Goal: Task Accomplishment & Management: Manage account settings

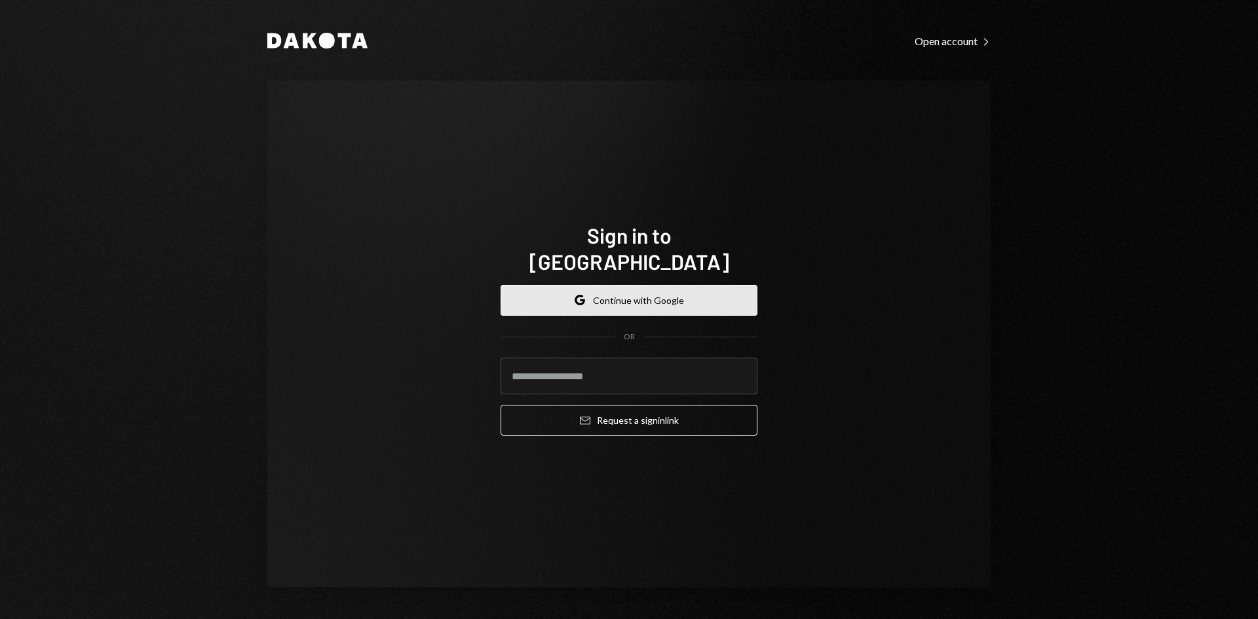
click at [590, 295] on button "Google Continue with Google" at bounding box center [629, 300] width 257 height 31
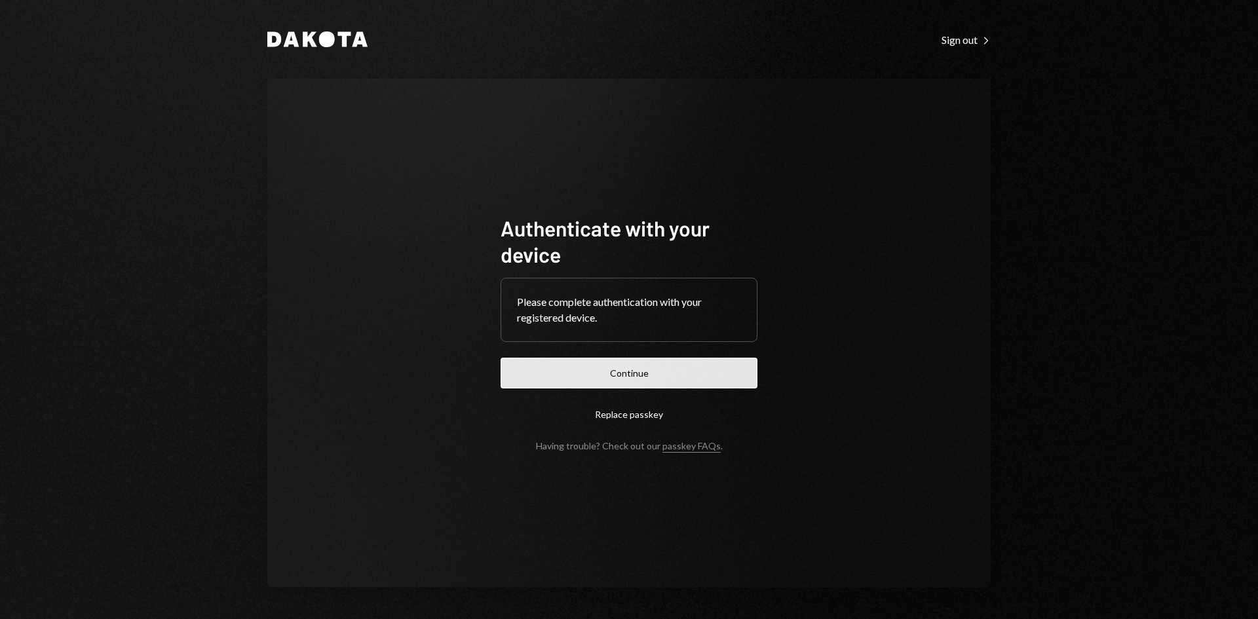
click at [656, 373] on button "Continue" at bounding box center [629, 373] width 257 height 31
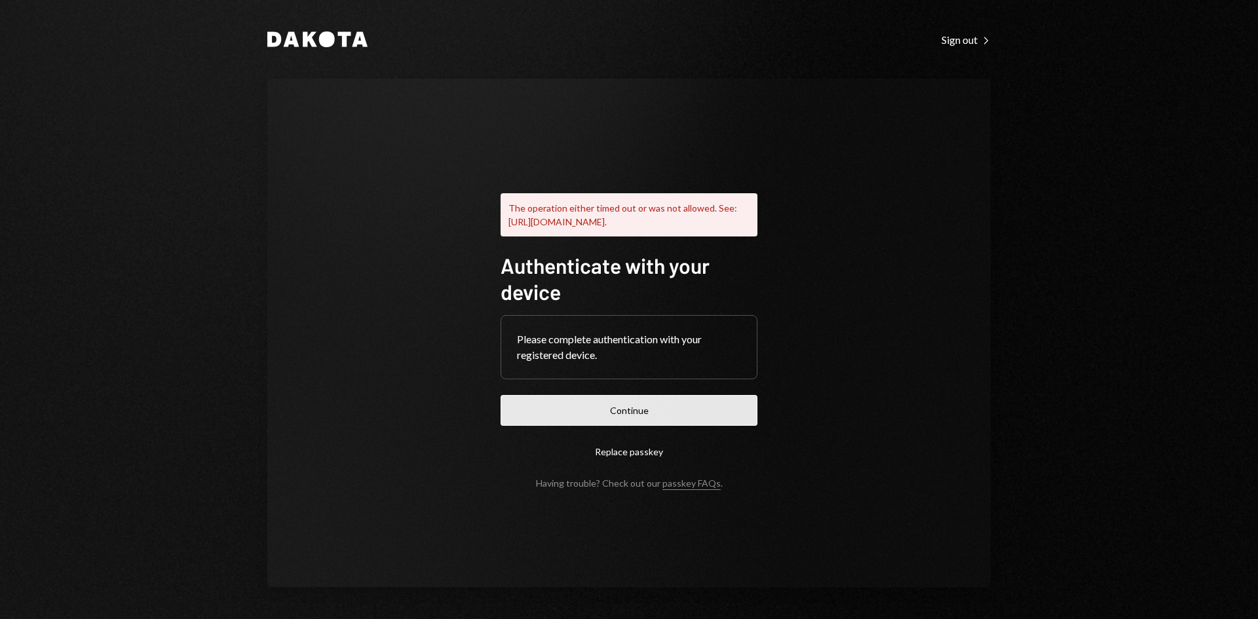
click at [660, 420] on button "Continue" at bounding box center [629, 410] width 257 height 31
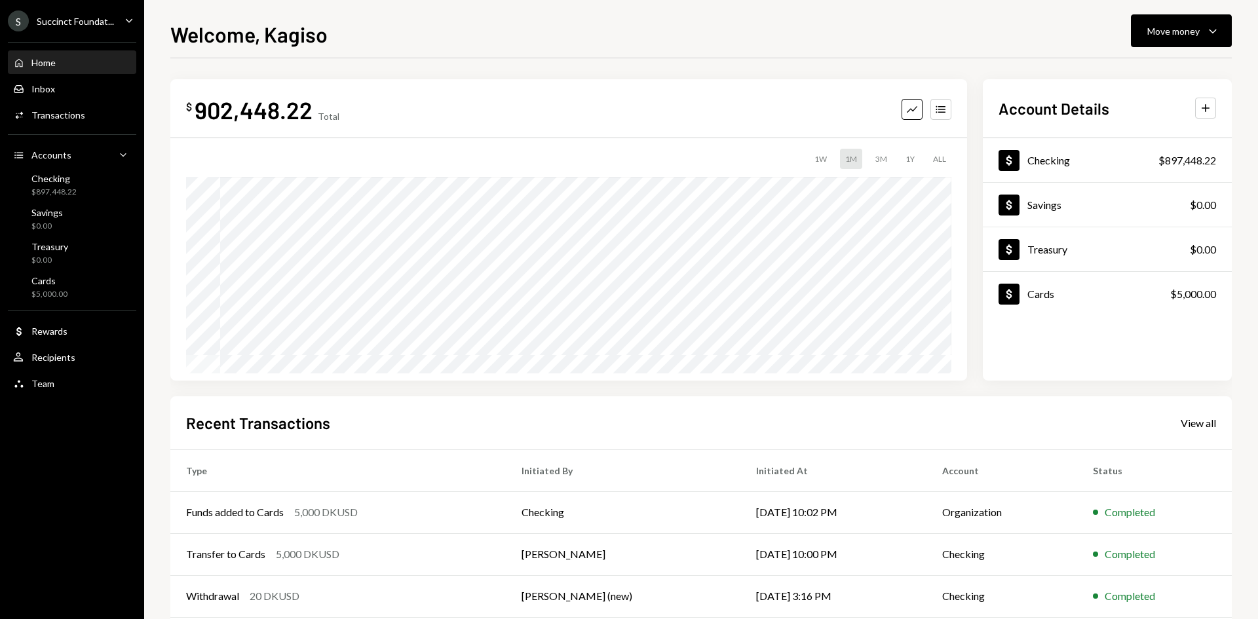
click at [86, 16] on div "Succinct Foundat..." at bounding box center [75, 21] width 77 height 11
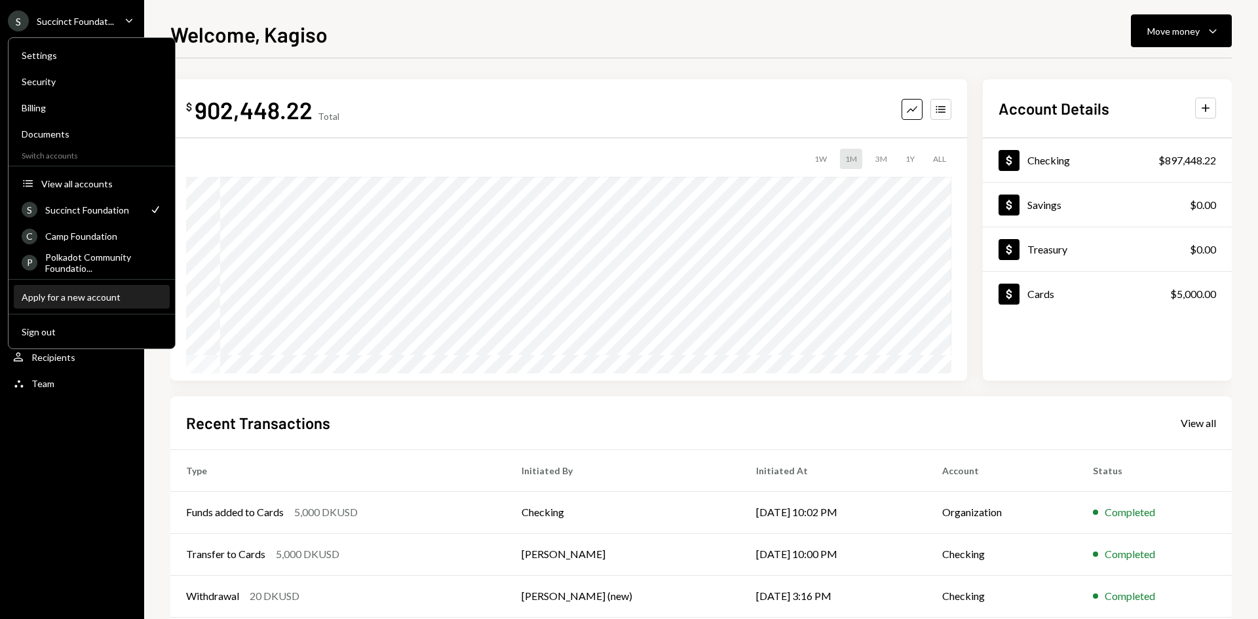
click at [52, 298] on div "Apply for a new account" at bounding box center [92, 297] width 140 height 11
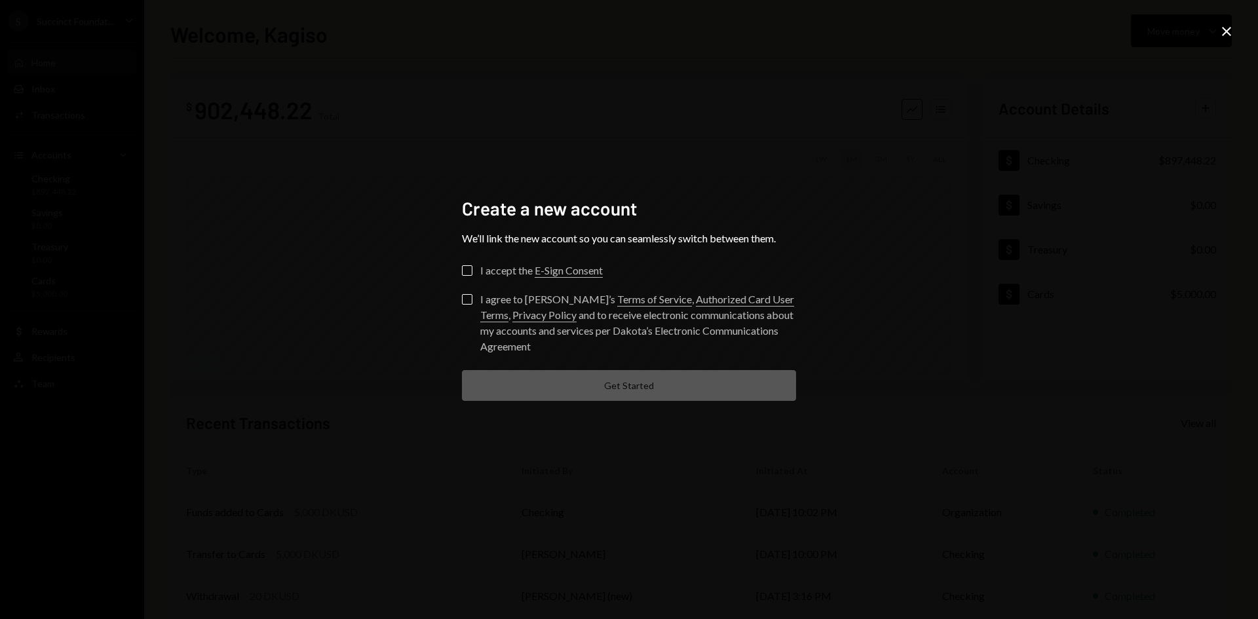
click at [1228, 33] on icon at bounding box center [1226, 31] width 9 height 9
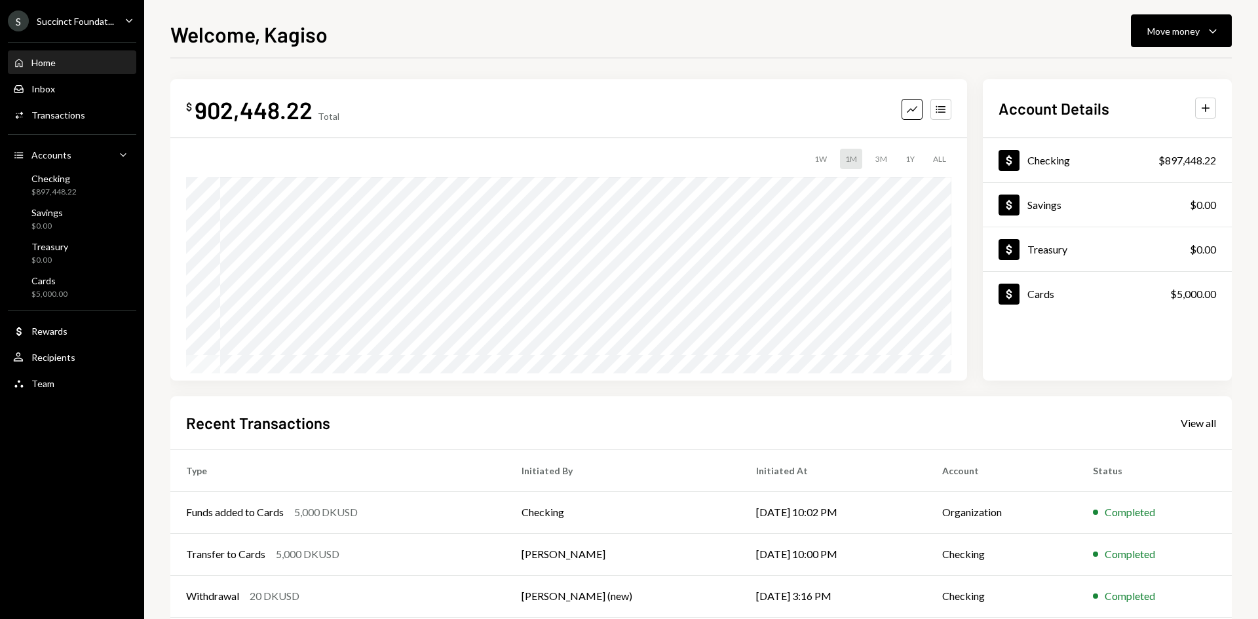
click at [69, 16] on div "Succinct Foundat..." at bounding box center [75, 21] width 77 height 11
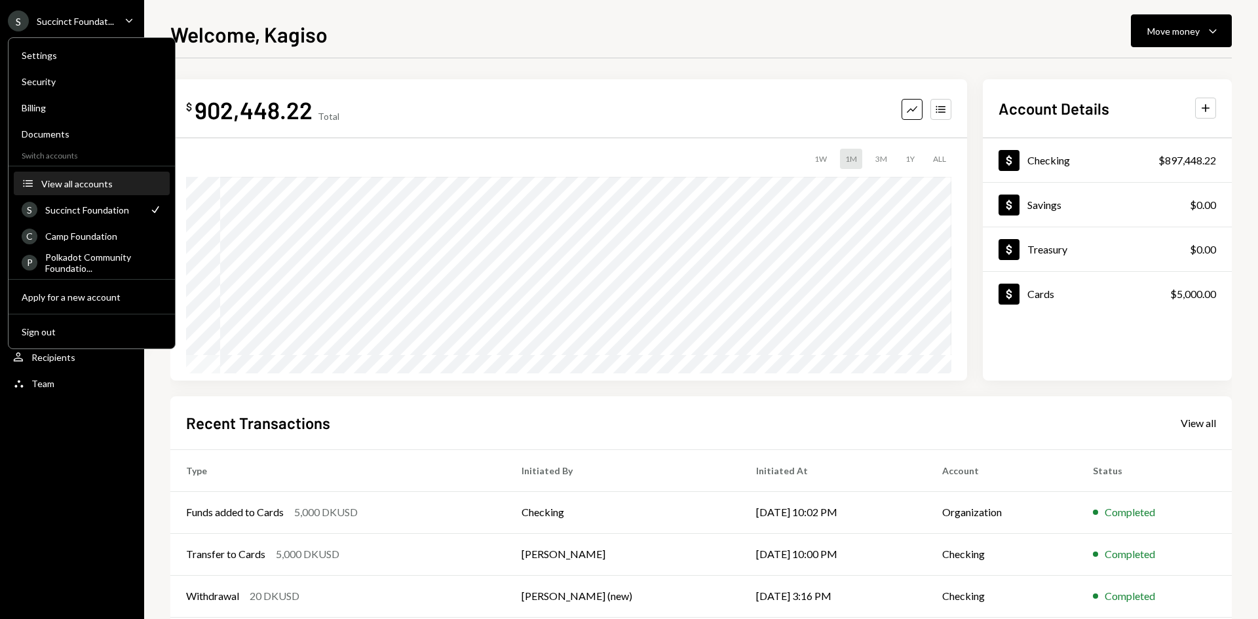
click at [79, 181] on div "View all accounts" at bounding box center [101, 183] width 121 height 11
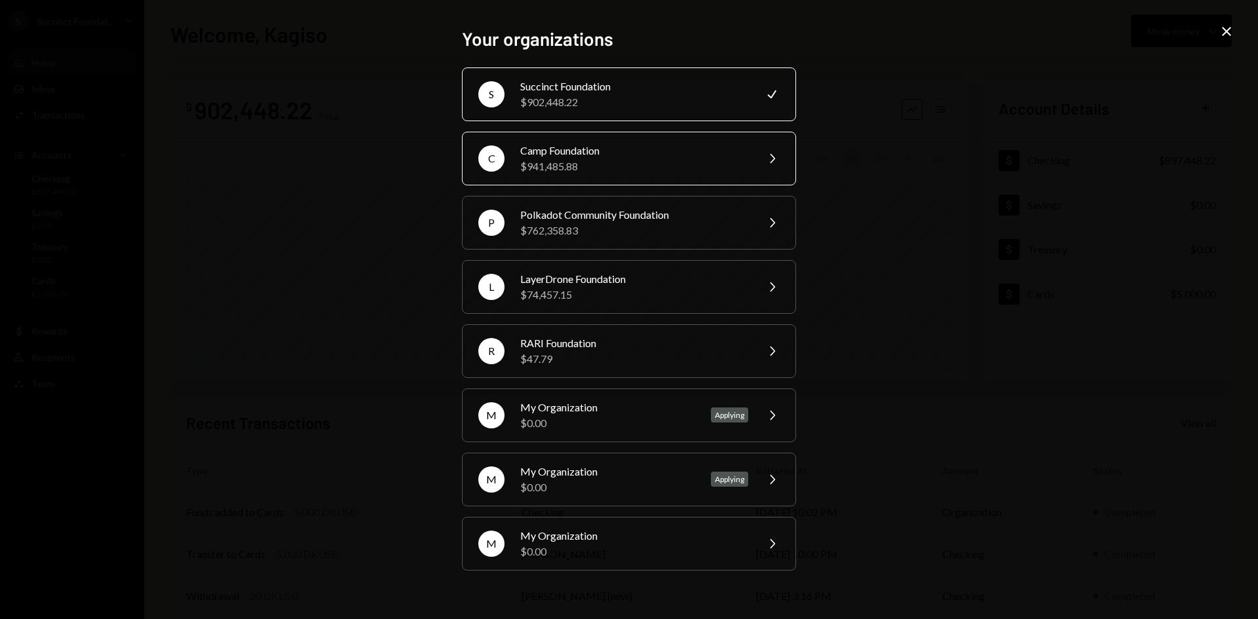
click at [603, 166] on div "$941,485.88" at bounding box center [634, 167] width 228 height 16
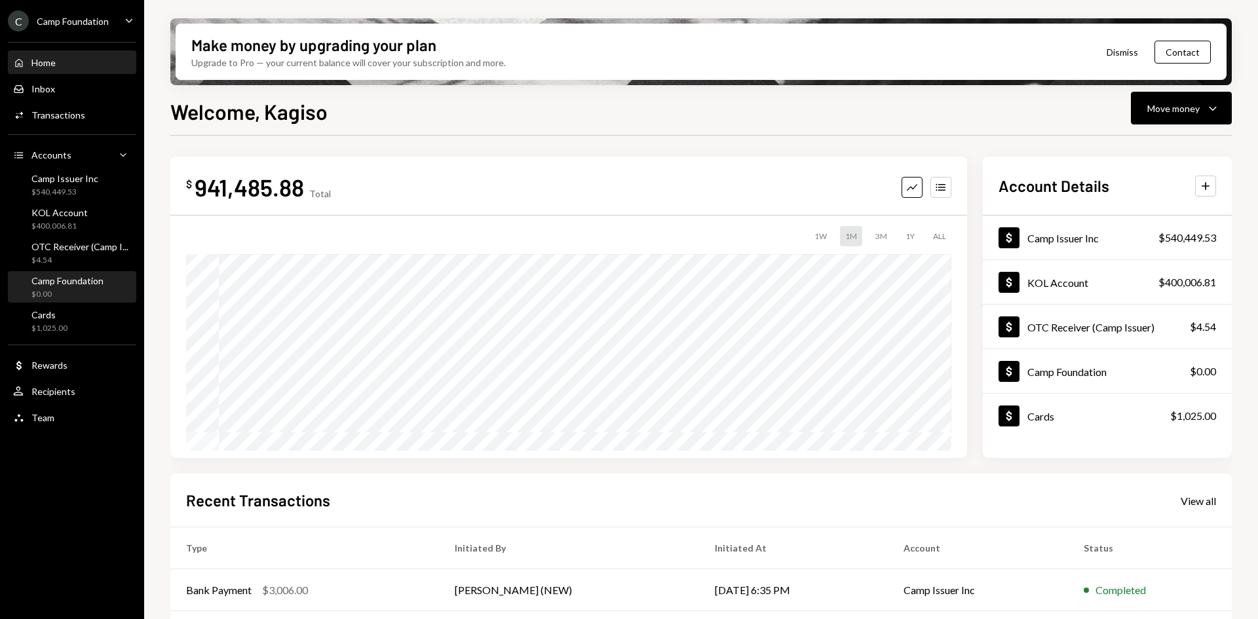
click at [72, 278] on div "Camp Foundation" at bounding box center [67, 280] width 72 height 11
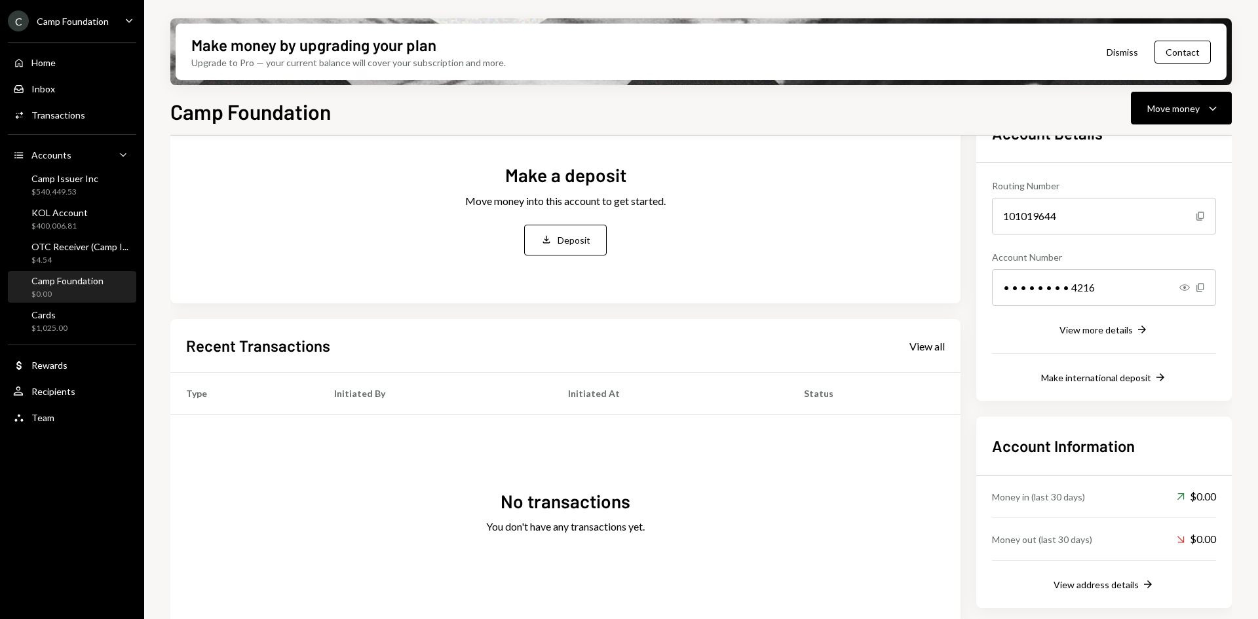
scroll to position [109, 0]
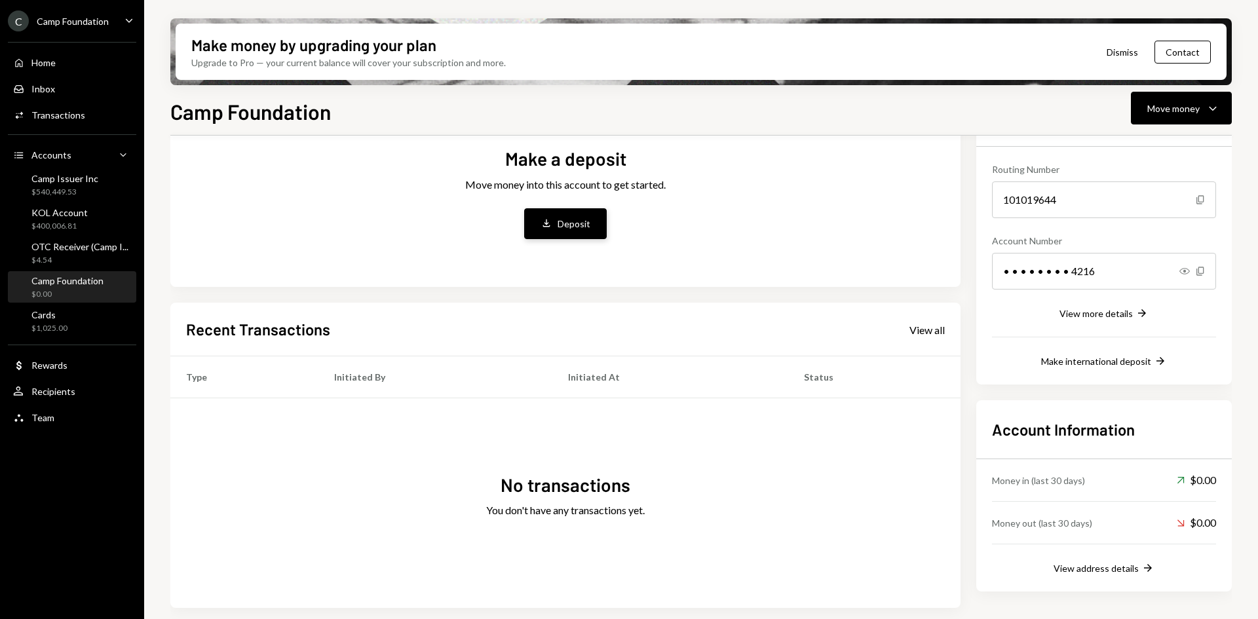
click at [550, 211] on button "Deposit Deposit" at bounding box center [565, 223] width 83 height 31
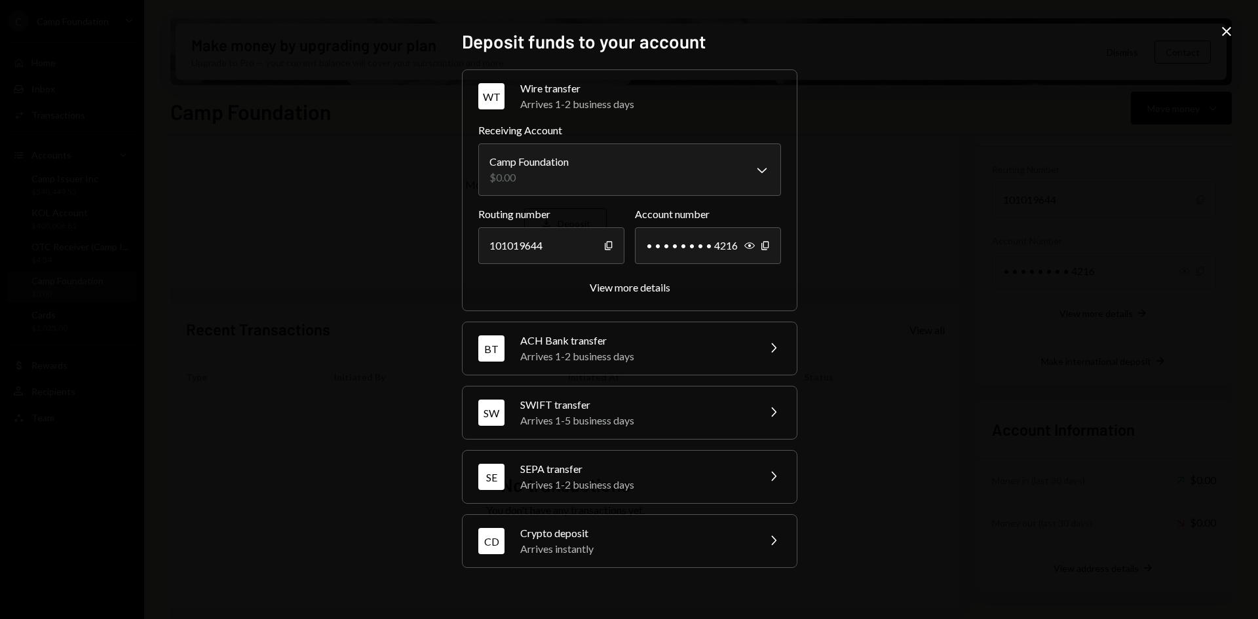
click at [590, 531] on div "Crypto deposit" at bounding box center [634, 533] width 229 height 16
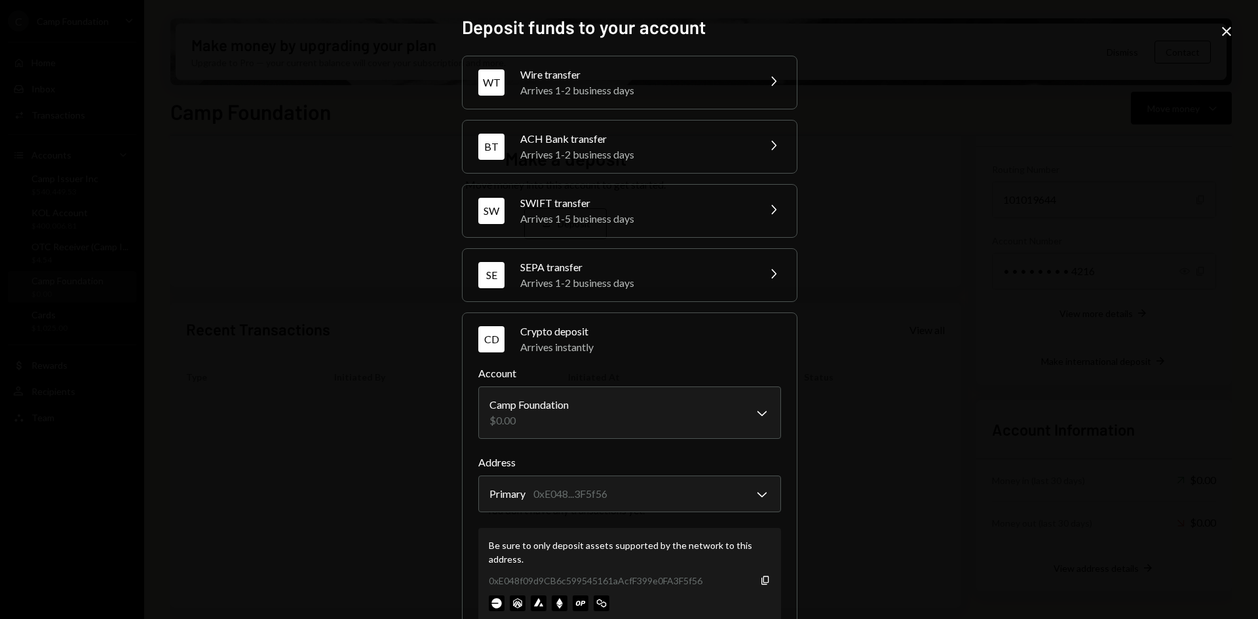
click at [1221, 29] on icon "Close" at bounding box center [1227, 32] width 16 height 16
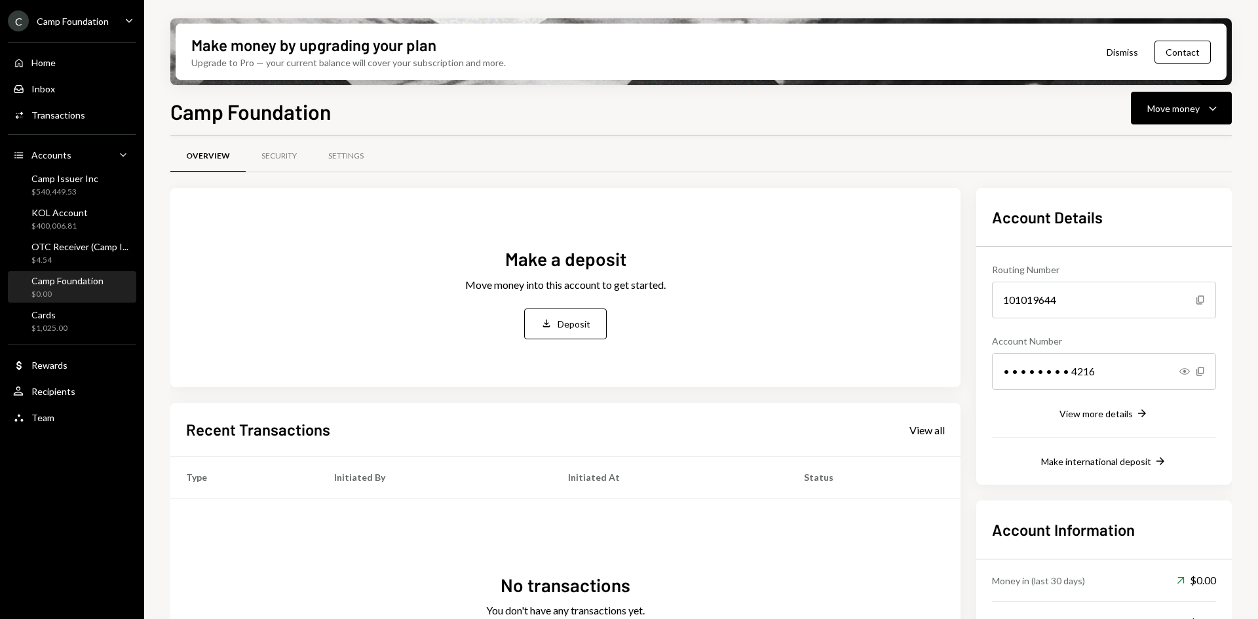
scroll to position [0, 0]
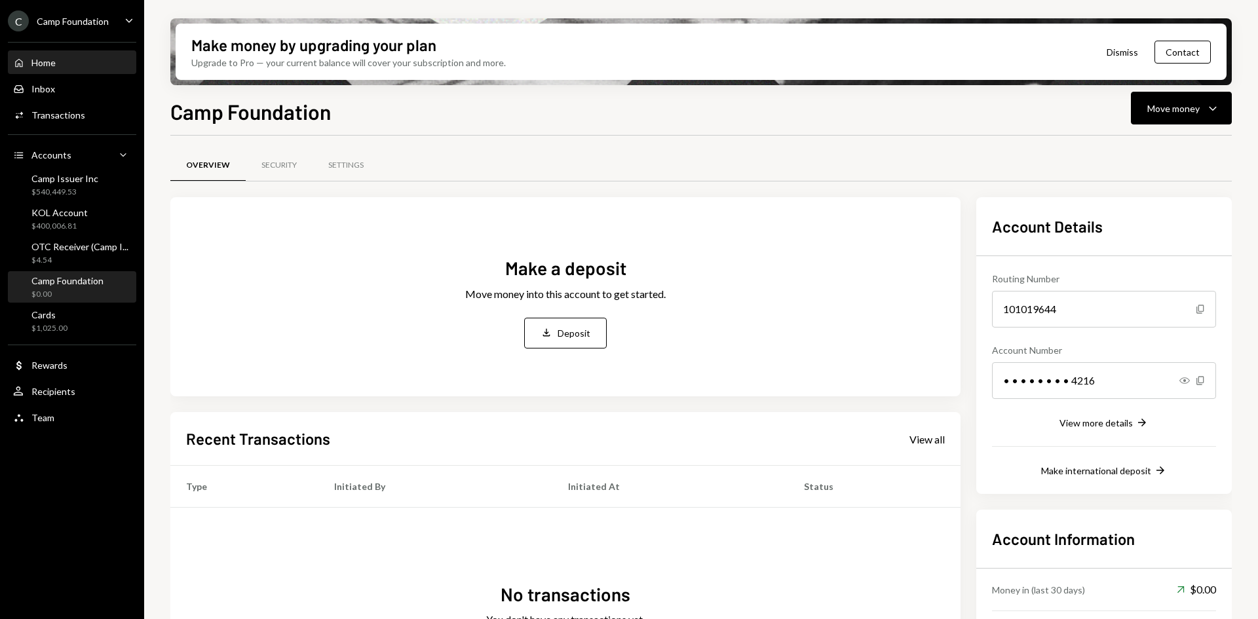
click at [75, 56] on div "Home Home" at bounding box center [72, 63] width 118 height 22
